Goal: Find specific page/section: Find specific page/section

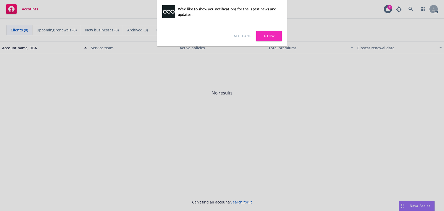
click at [243, 37] on link "No, thanks" at bounding box center [243, 36] width 18 height 5
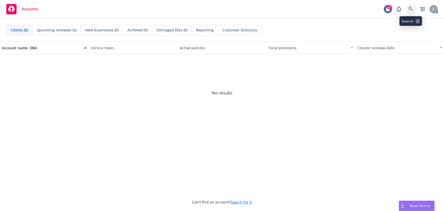
click at [413, 10] on icon at bounding box center [411, 9] width 5 height 5
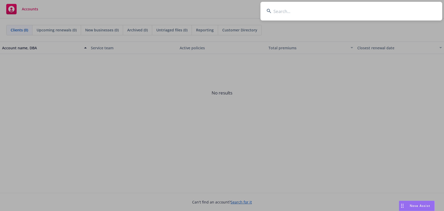
click at [298, 17] on input at bounding box center [352, 11] width 182 height 19
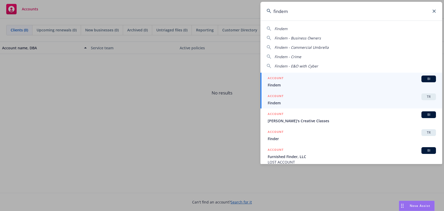
type input "findem"
click at [338, 97] on div "ACCOUNT TR" at bounding box center [352, 97] width 168 height 7
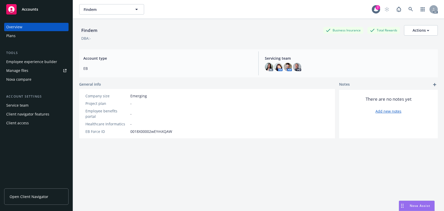
click at [323, 179] on div "Findem Business Insurance Total Rewards Actions DBA: - Account type EB Servicin…" at bounding box center [258, 121] width 359 height 205
click at [19, 40] on div "Plans" at bounding box center [36, 36] width 60 height 8
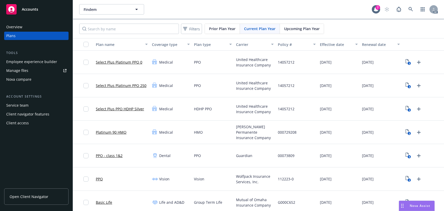
drag, startPoint x: 312, startPoint y: 10, endPoint x: 322, endPoint y: 19, distance: 13.4
click at [312, 10] on div "Findem Findem" at bounding box center [225, 9] width 293 height 10
